Goal: Information Seeking & Learning: Learn about a topic

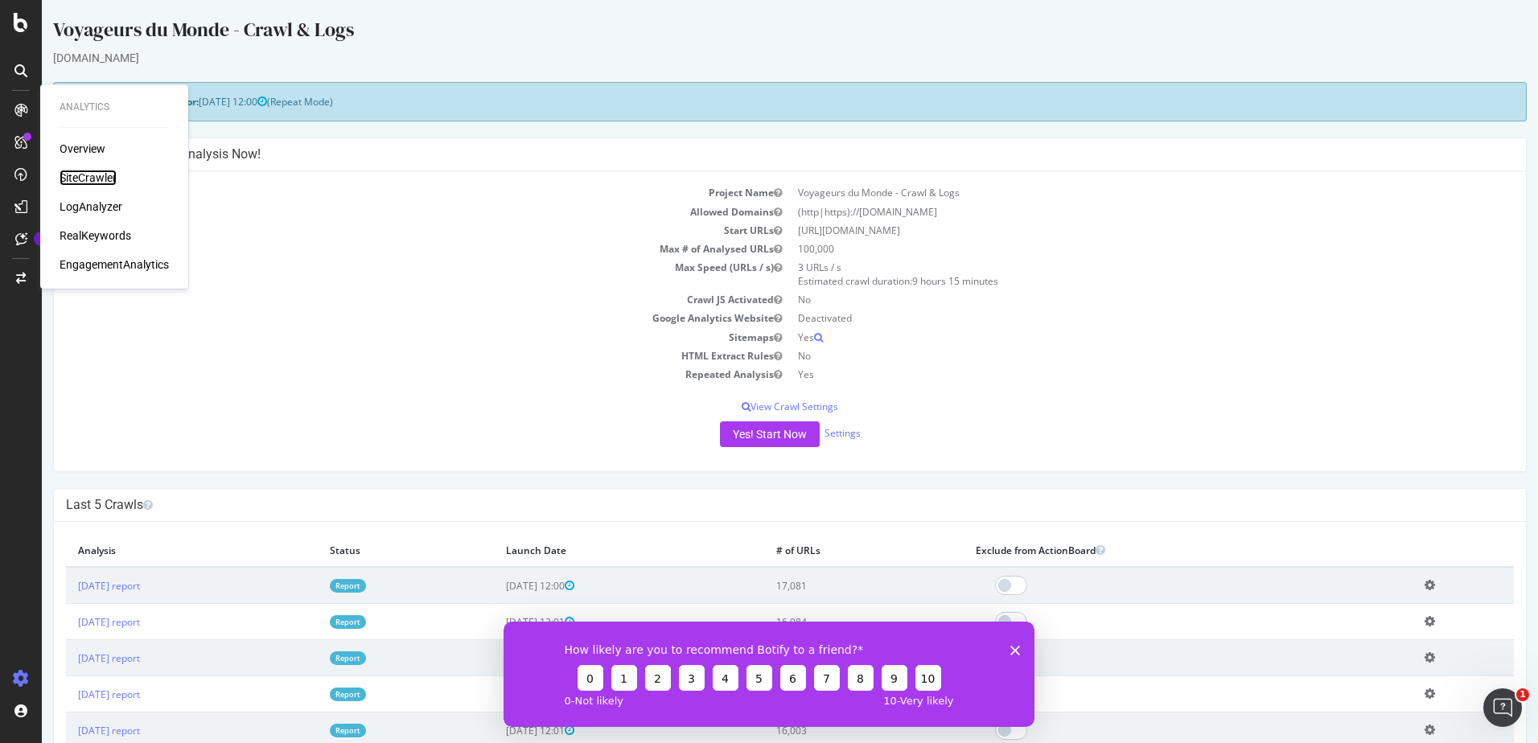
click at [98, 179] on div "SiteCrawler" at bounding box center [88, 178] width 57 height 16
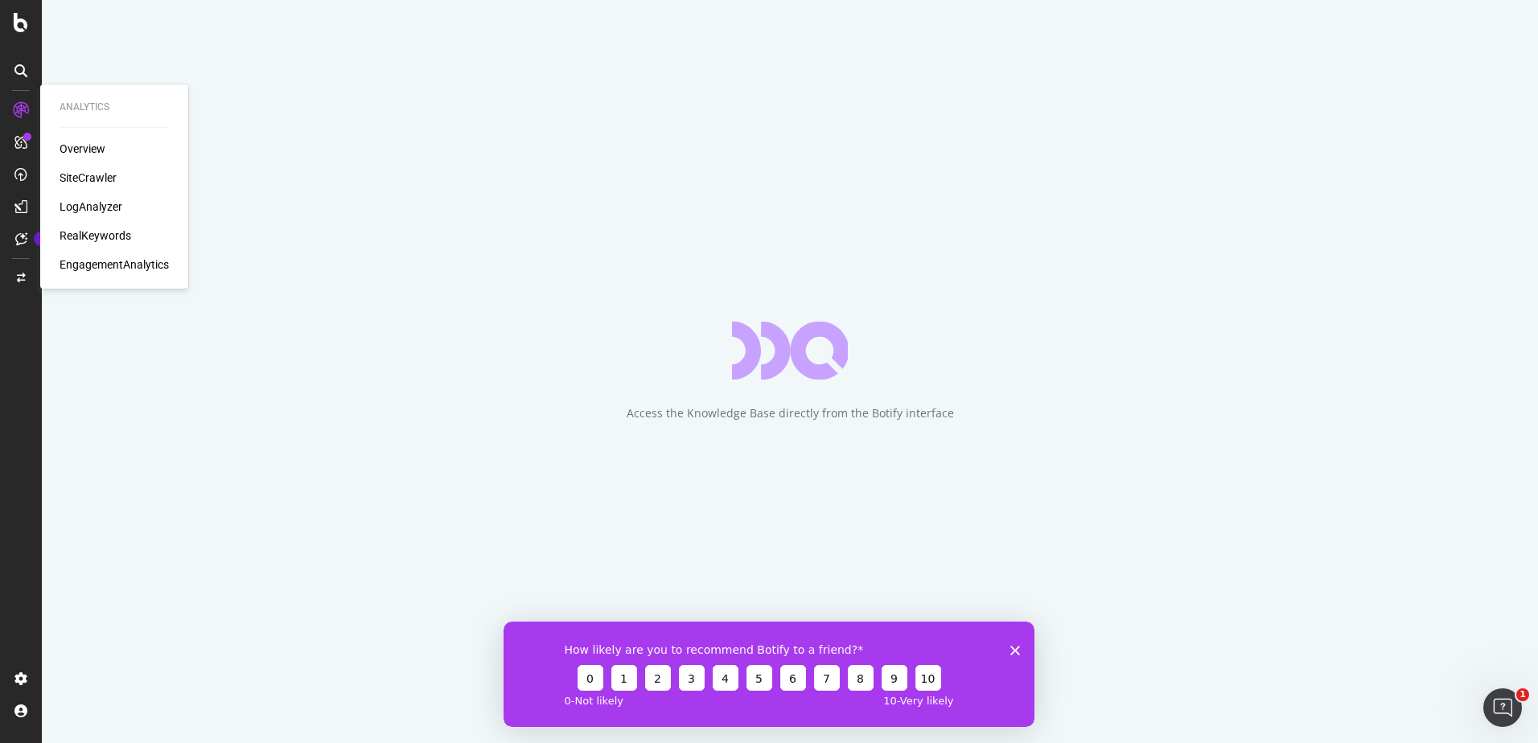
click at [94, 204] on div "LogAnalyzer" at bounding box center [91, 207] width 63 height 16
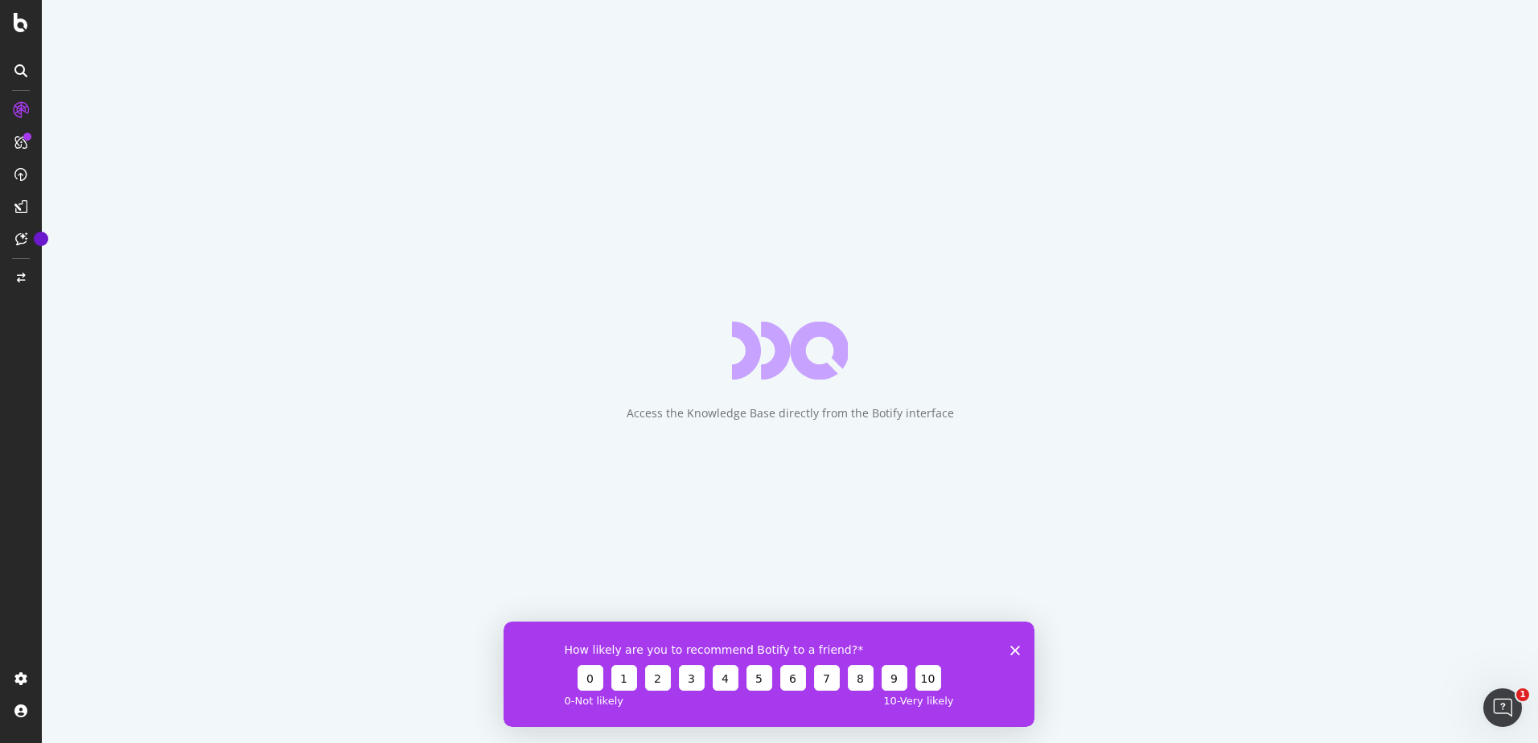
click at [1013, 649] on icon "Fermer l'enquête" at bounding box center [1016, 650] width 10 height 10
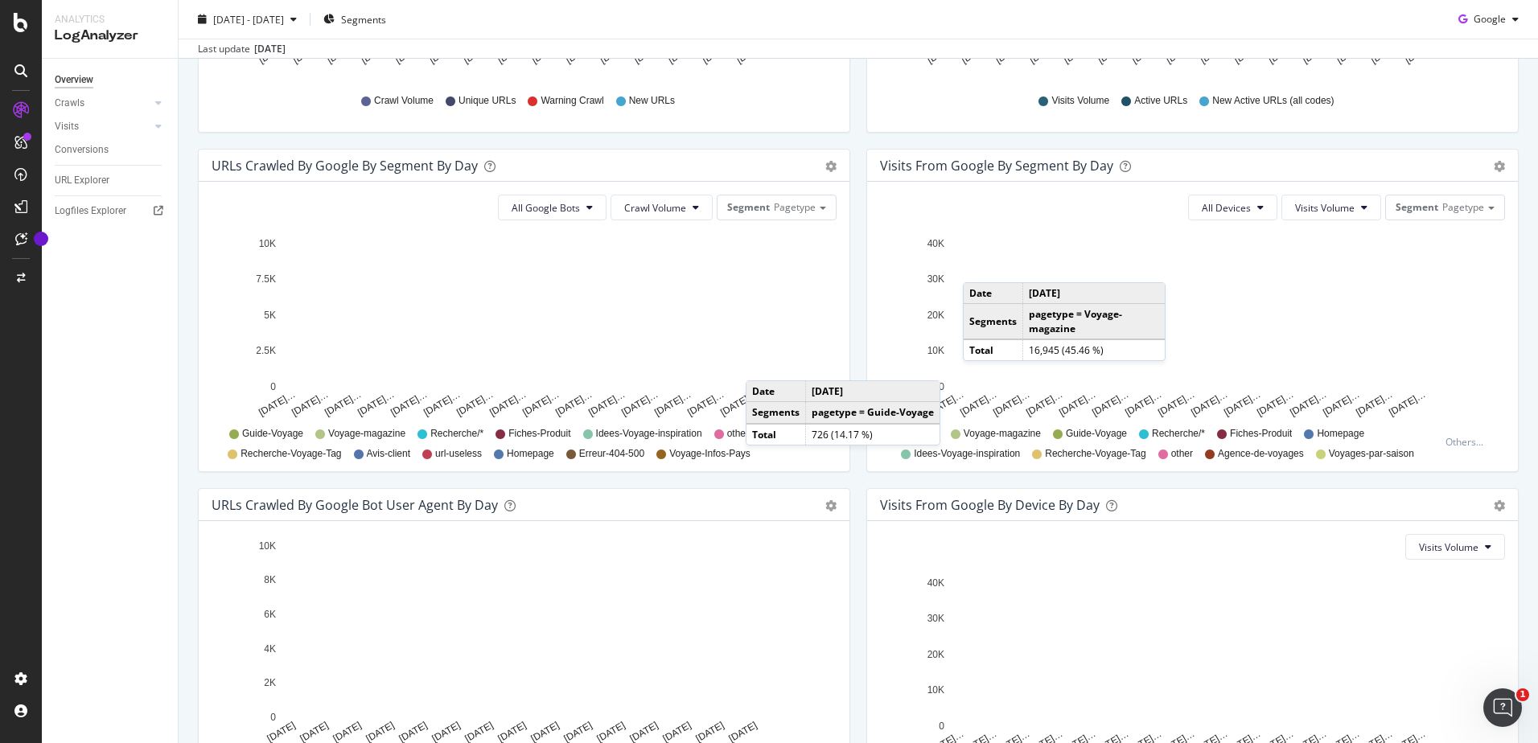
scroll to position [598, 0]
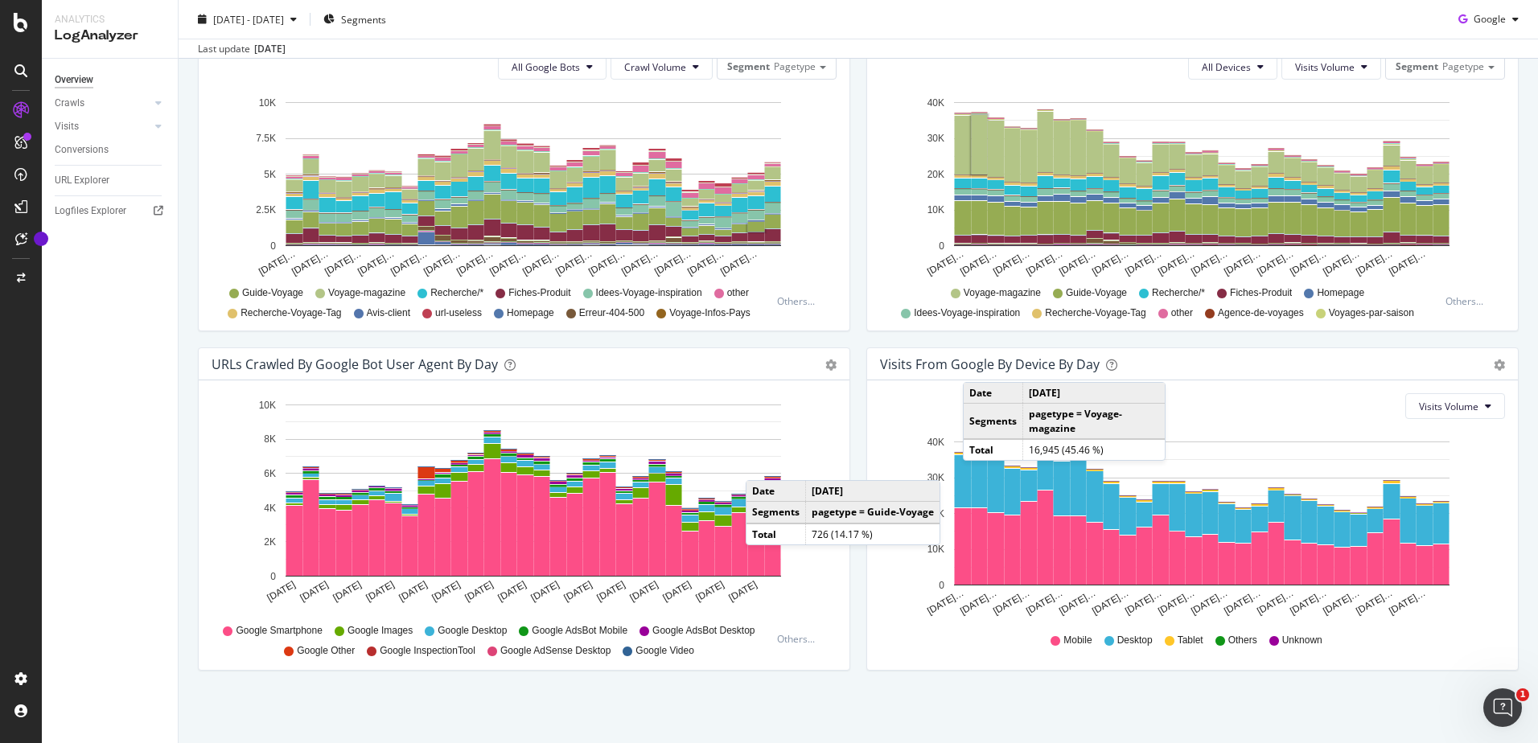
click at [859, 402] on div "Visits From Google By Device By Day Timeline (by Value) Timeline (by Percentage…" at bounding box center [1193, 518] width 669 height 340
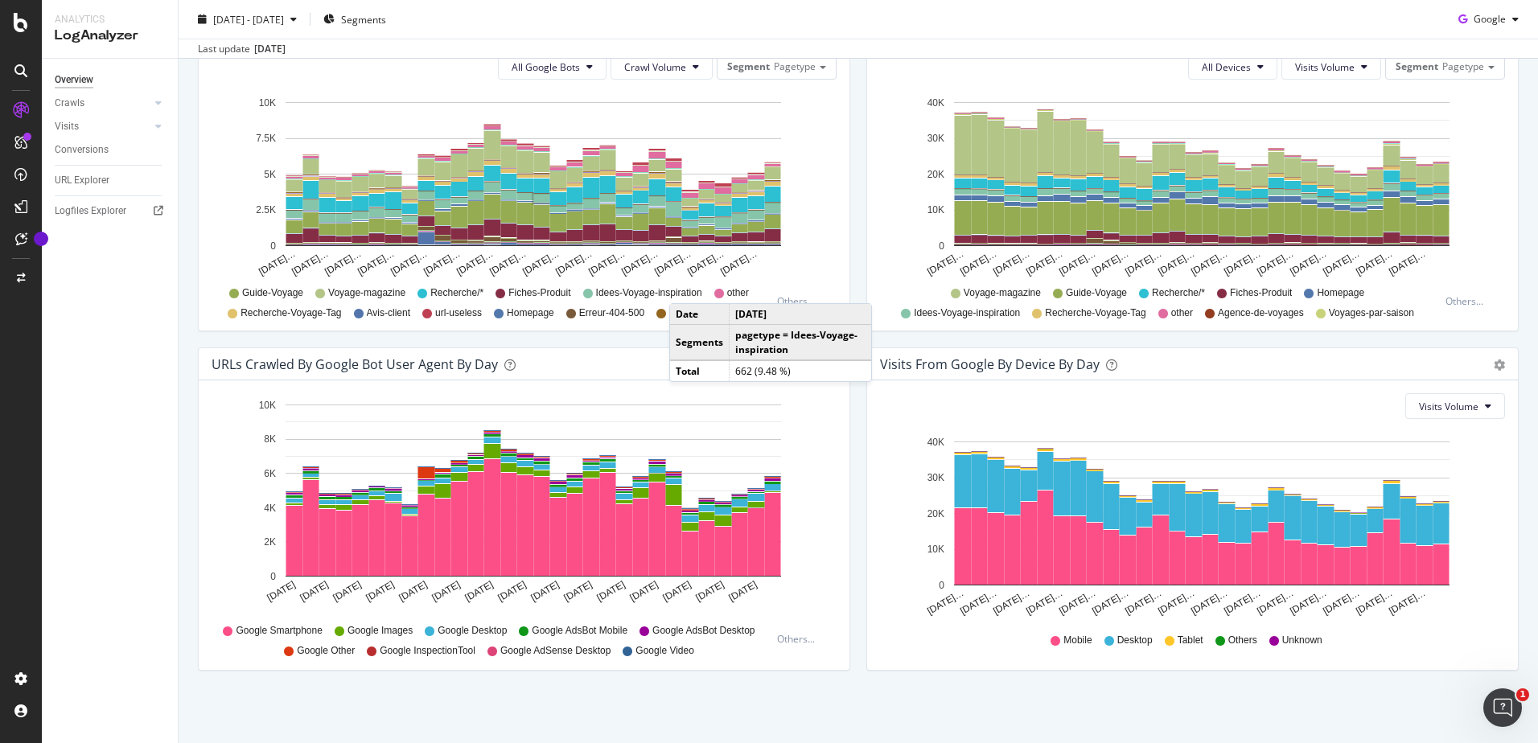
click at [859, 263] on div "Visits from Google By Segment By Day Timeline (by Value) Table All Devices Visi…" at bounding box center [1193, 178] width 669 height 340
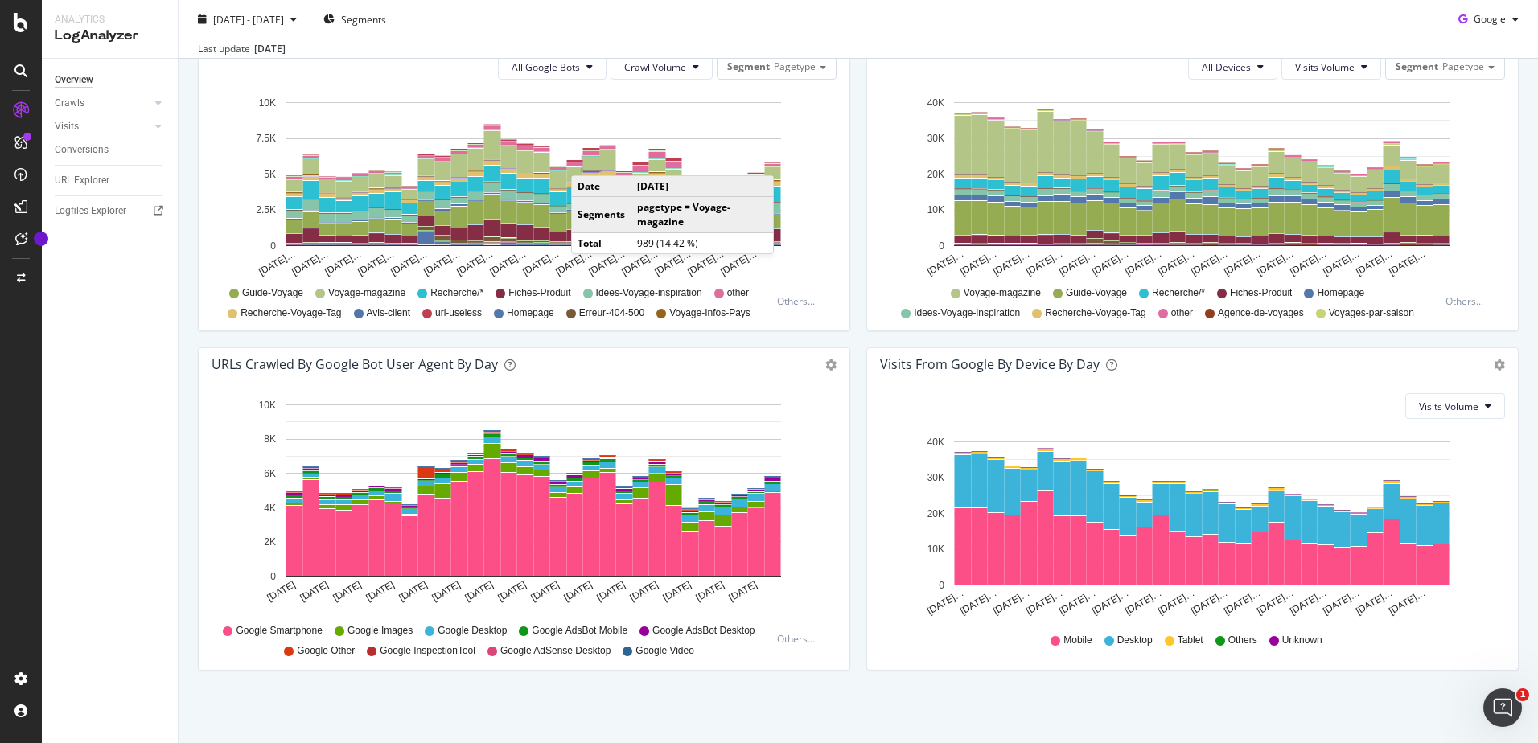
click at [846, 496] on div "URLs Crawled by Google bot User Agent By Day Timeline (by Value) Timeline (by P…" at bounding box center [524, 518] width 669 height 340
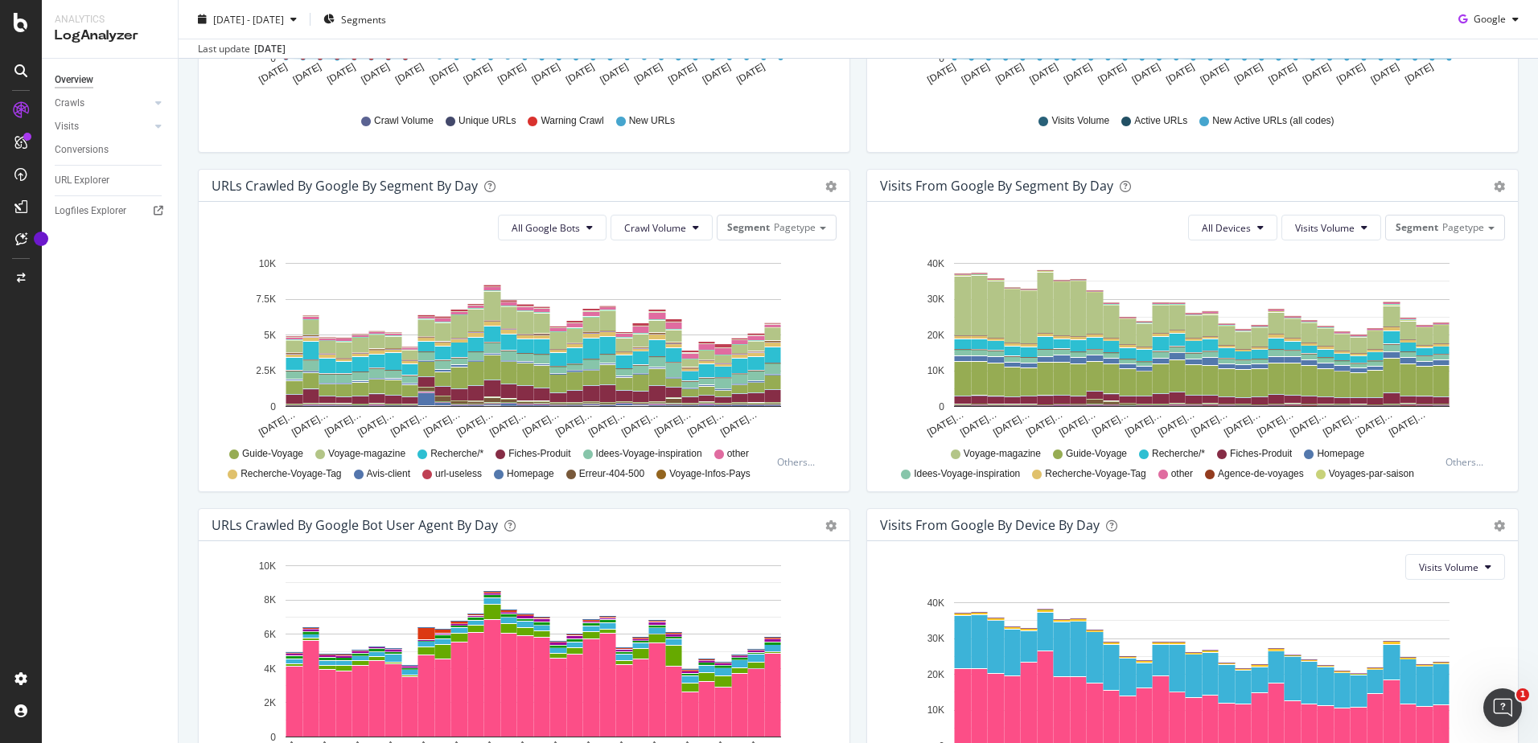
scroll to position [356, 0]
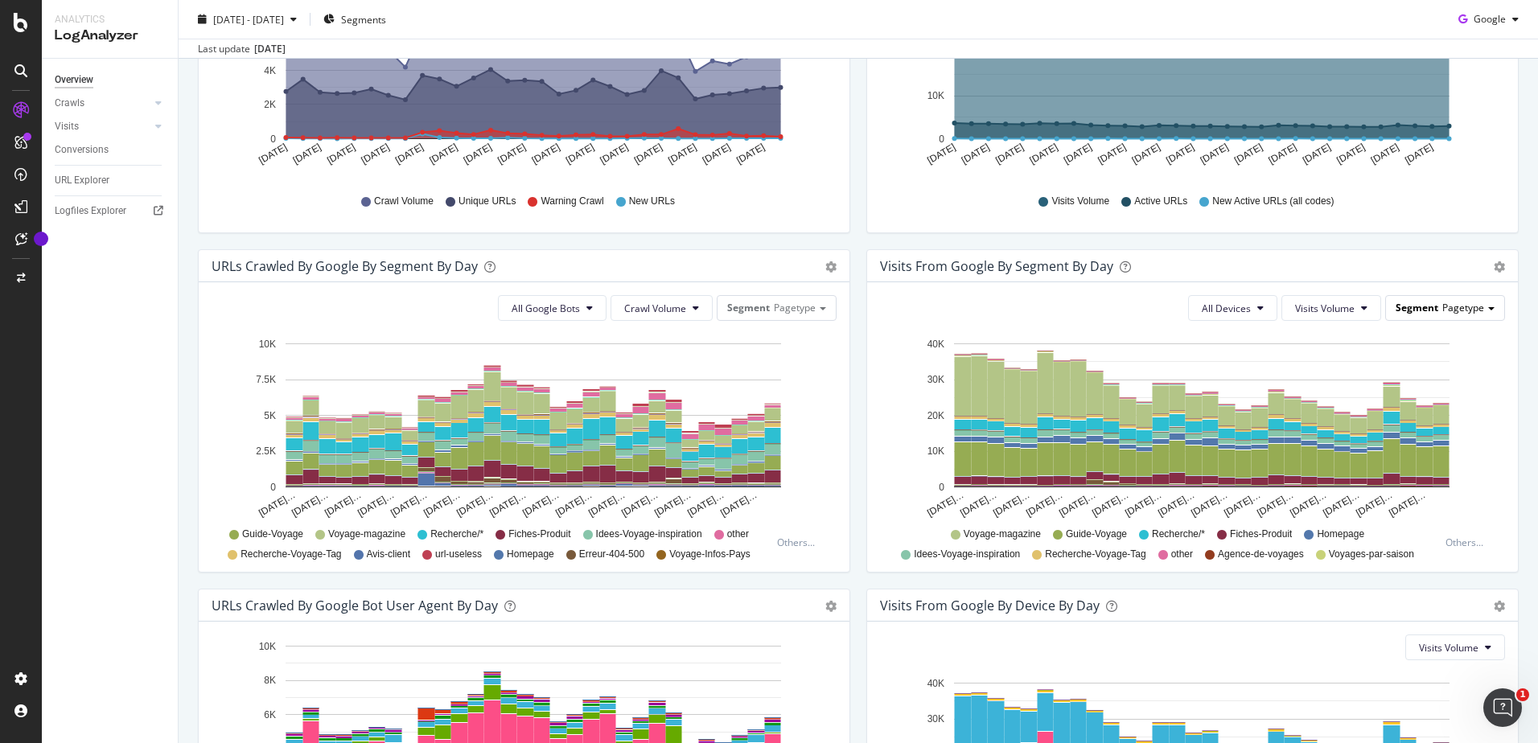
click at [1441, 318] on div "Segment Pagetype" at bounding box center [1445, 307] width 118 height 23
click at [1346, 279] on div "Visits from Google By Segment By Day Timeline (by Value) Table" at bounding box center [1192, 266] width 651 height 32
click at [1318, 307] on span "Visits Volume" at bounding box center [1325, 309] width 60 height 14
click at [1317, 271] on div "Visits from Google By Segment By Day" at bounding box center [1175, 266] width 590 height 16
click at [1213, 307] on span "All Devices" at bounding box center [1226, 309] width 49 height 14
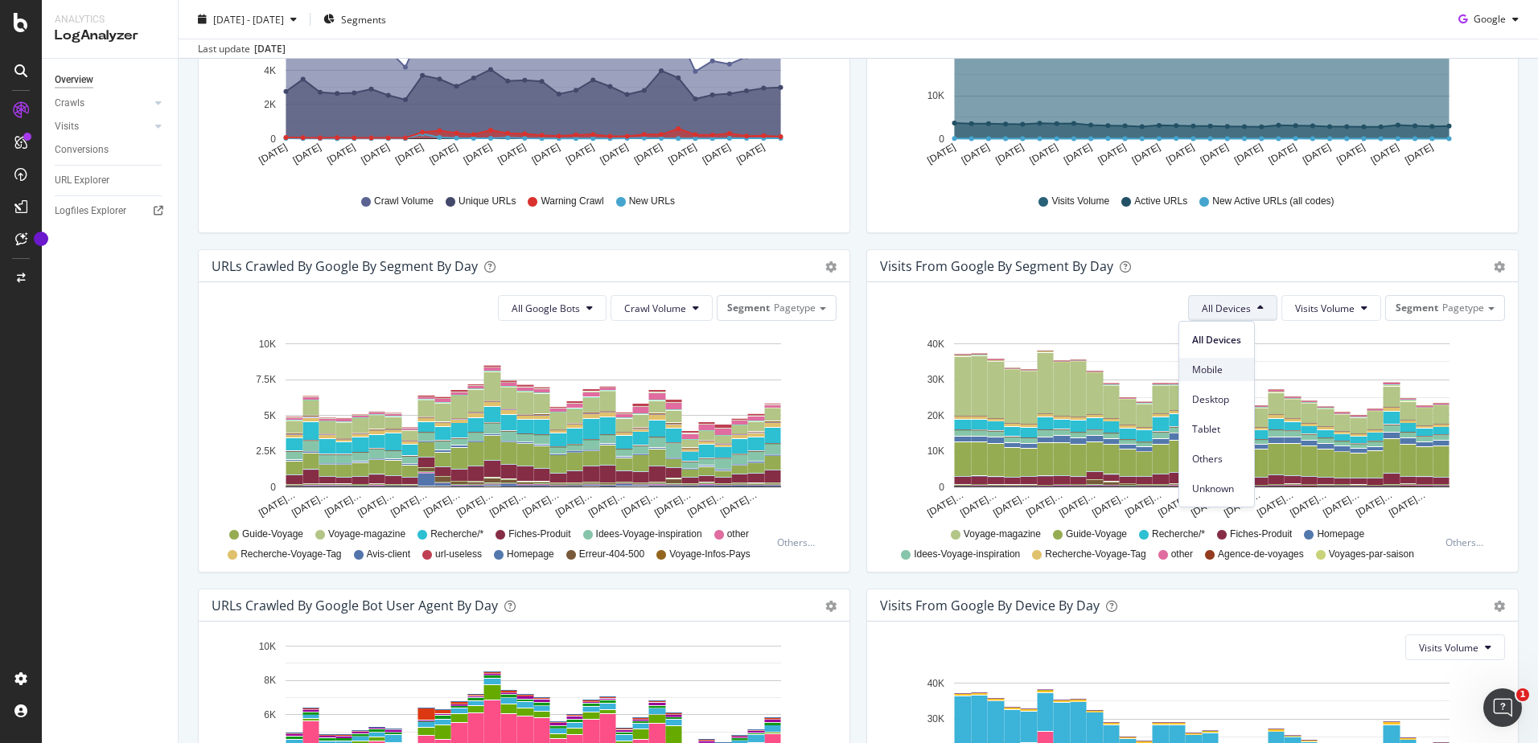
click at [1224, 369] on span "Mobile" at bounding box center [1216, 370] width 49 height 14
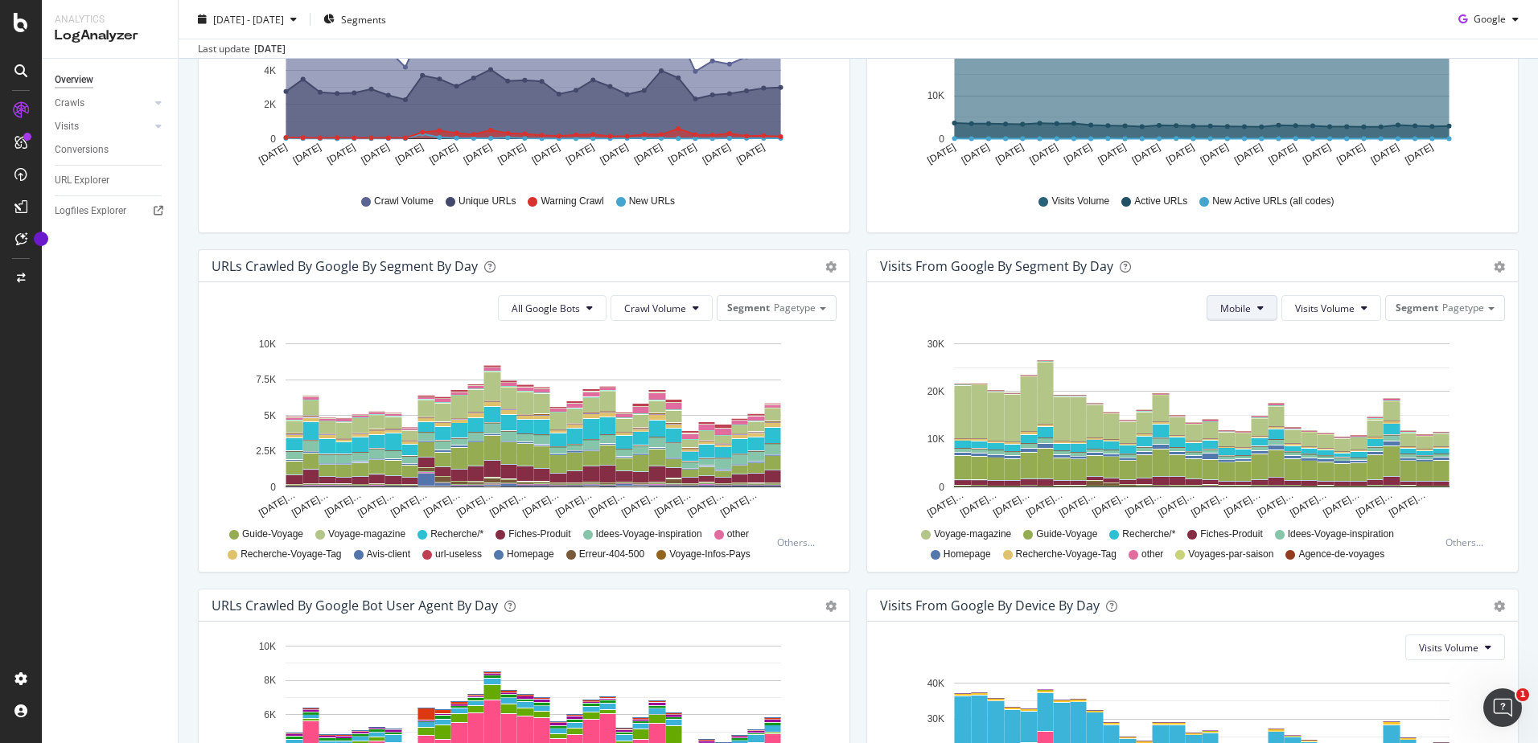
click at [1225, 305] on span "Mobile" at bounding box center [1236, 309] width 31 height 14
click at [1144, 588] on div "Visits from Google By Segment By Day Timeline (by Value) Table Mobile Visits Vo…" at bounding box center [1193, 419] width 669 height 340
click at [1123, 587] on div "Visits from Google By Segment By Day Timeline (by Value) Table Mobile Visits Vo…" at bounding box center [1193, 419] width 669 height 340
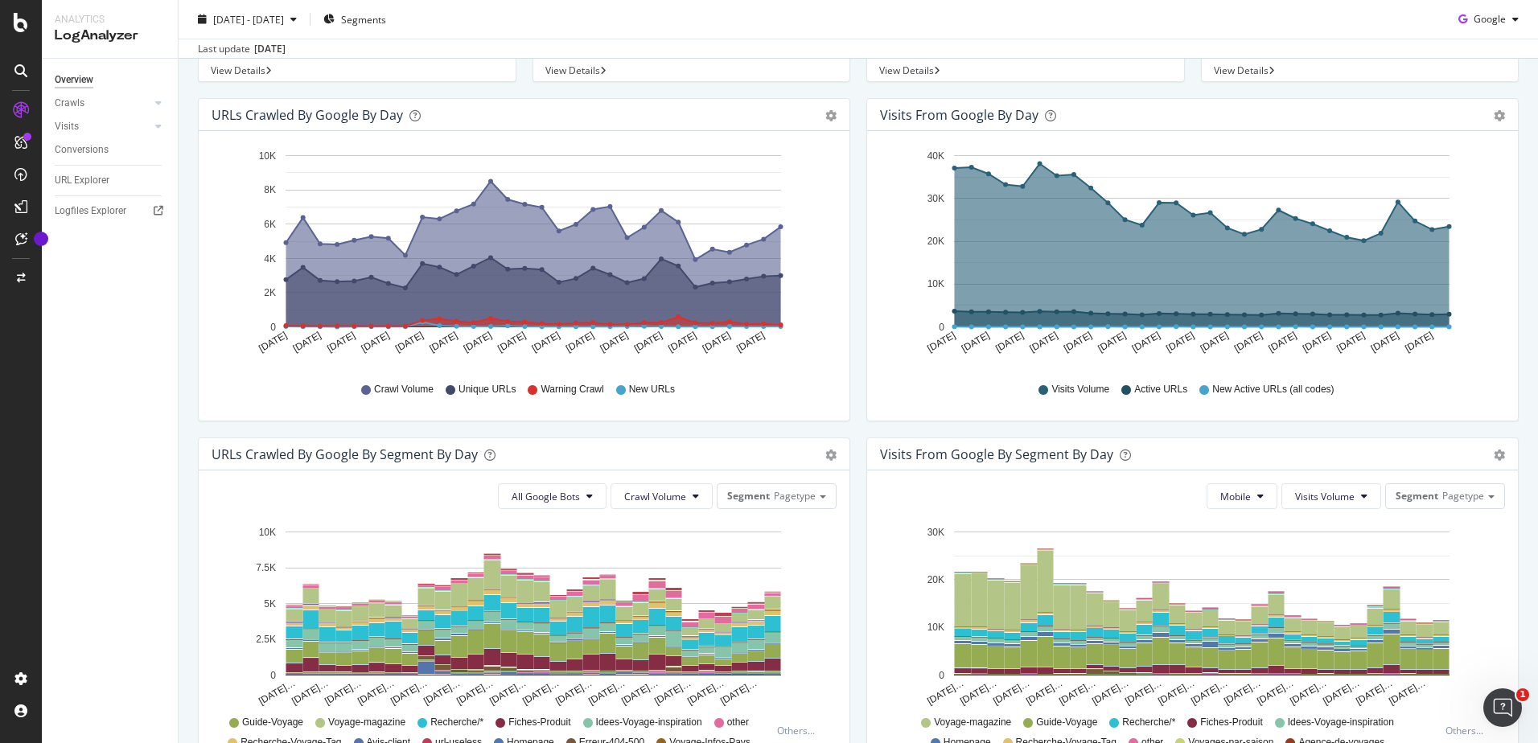
scroll to position [35, 0]
